Goal: Transaction & Acquisition: Download file/media

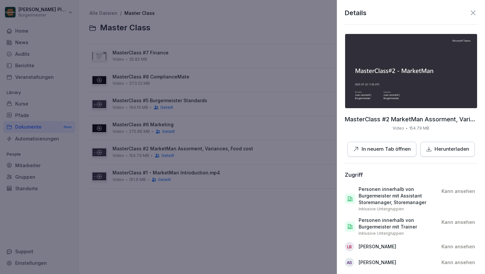
click at [87, 234] on div at bounding box center [242, 137] width 485 height 274
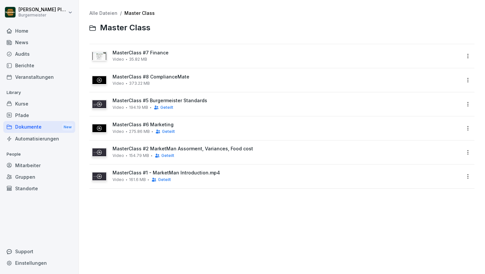
click at [30, 56] on div "Audits" at bounding box center [39, 54] width 72 height 12
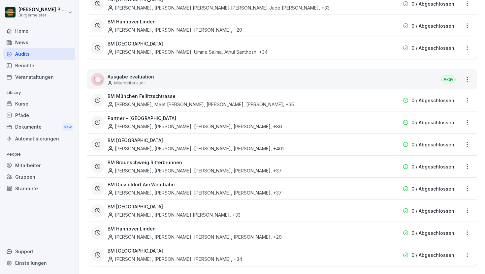
scroll to position [1236, 0]
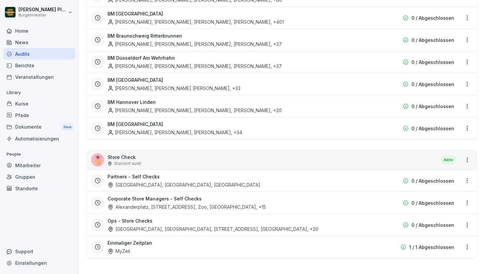
click at [468, 161] on html "Raphael Pleger Burgermeister Home News Audits Berichte Veranstaltungen Library …" at bounding box center [242, 137] width 485 height 274
click at [131, 156] on html "Raphael Pleger Burgermeister Home News Audits Berichte Veranstaltungen Library …" at bounding box center [242, 137] width 485 height 274
click at [127, 158] on p "Store Check" at bounding box center [124, 157] width 34 height 7
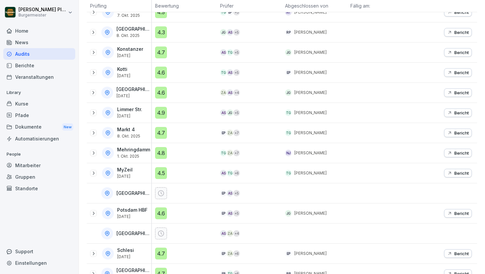
scroll to position [194, 0]
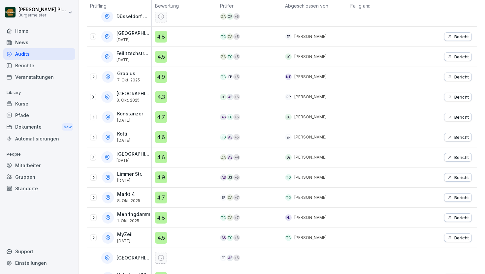
click at [460, 95] on p "Bericht" at bounding box center [461, 96] width 15 height 5
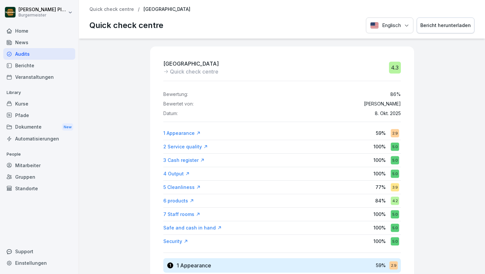
click at [448, 27] on div "Bericht herunterladen" at bounding box center [445, 25] width 50 height 7
